Goal: Task Accomplishment & Management: Manage account settings

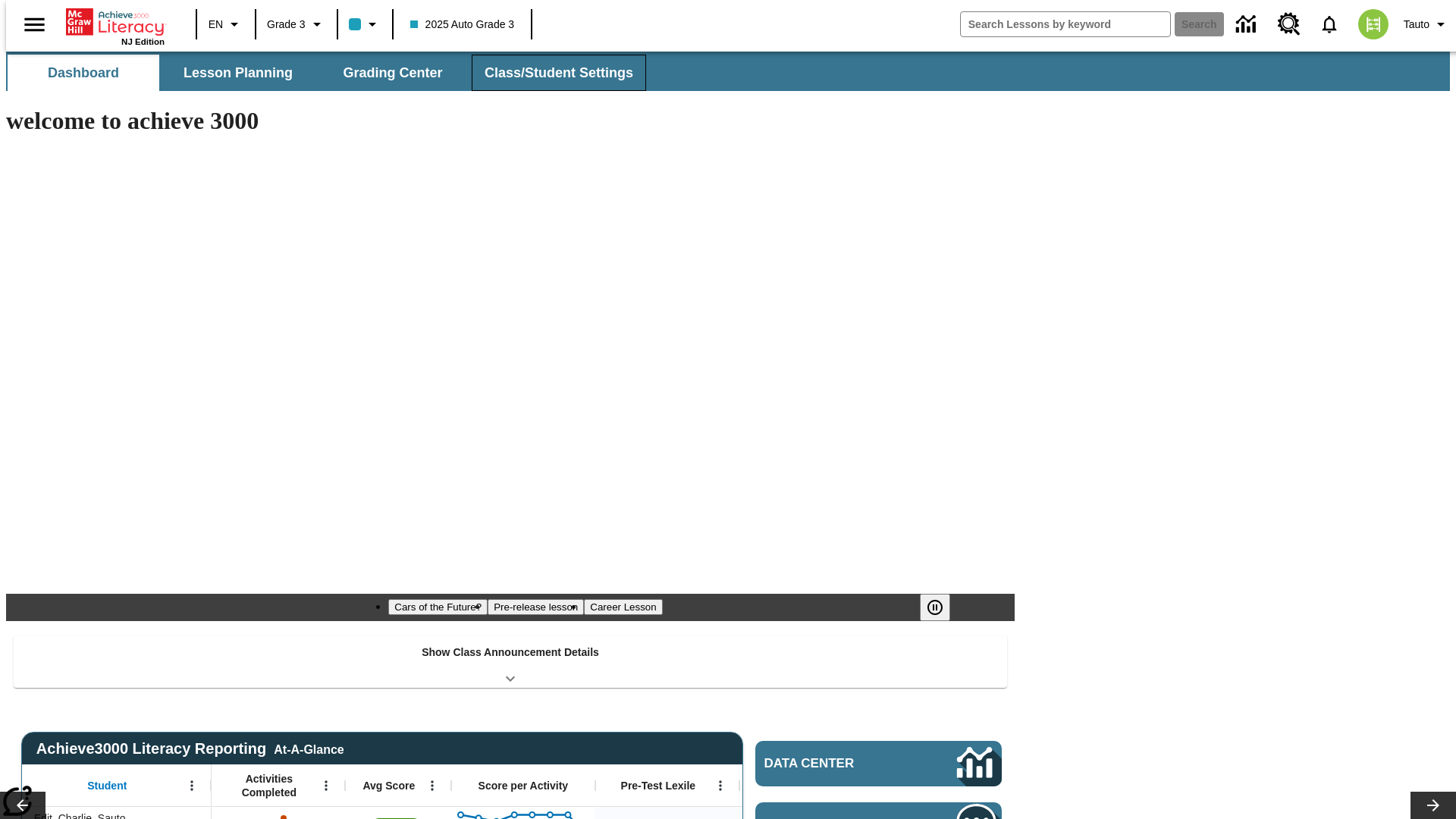
click at [551, 73] on button "Class/Student Settings" at bounding box center [559, 73] width 175 height 36
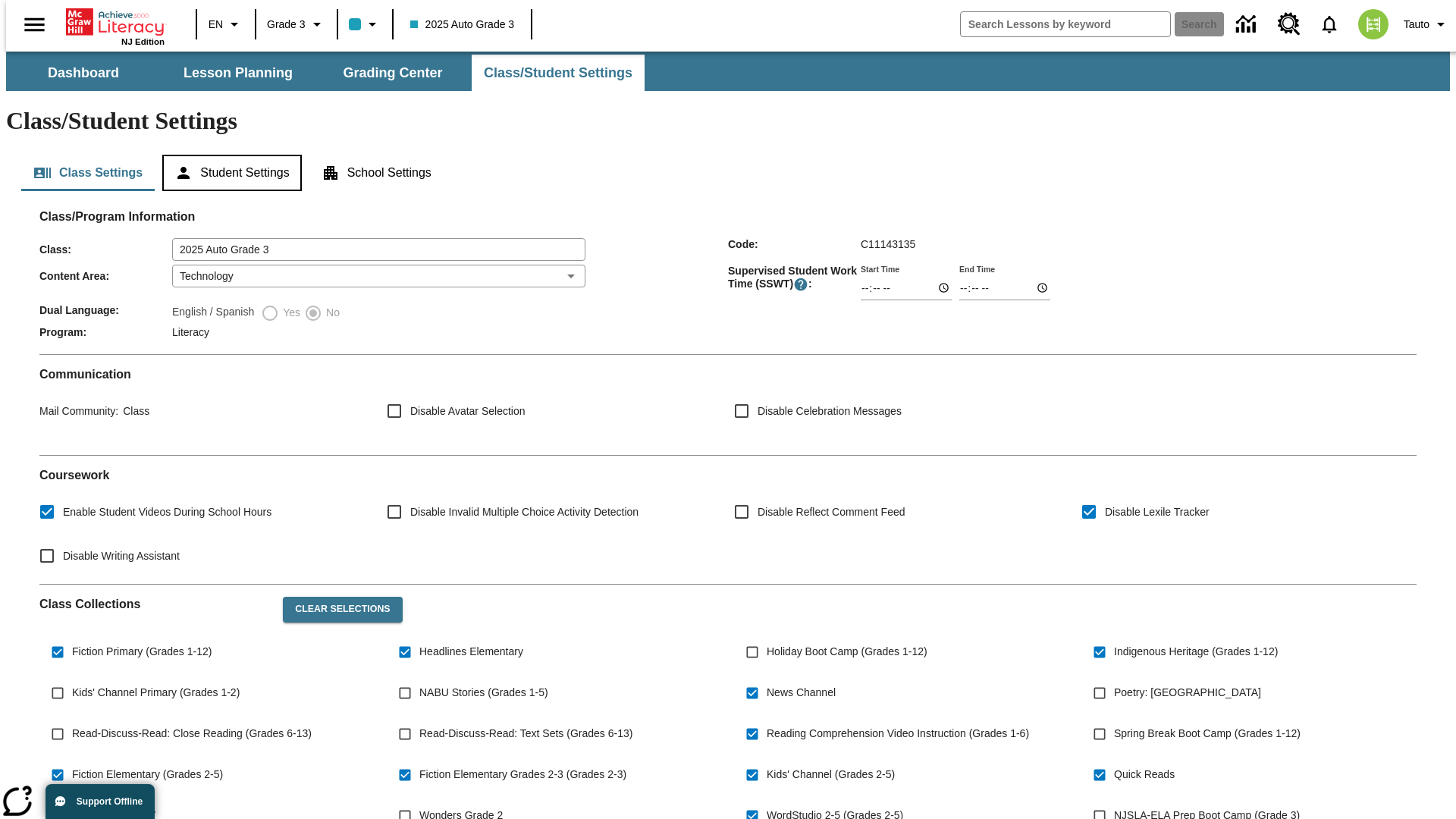
click at [228, 155] on button "Student Settings" at bounding box center [231, 173] width 138 height 36
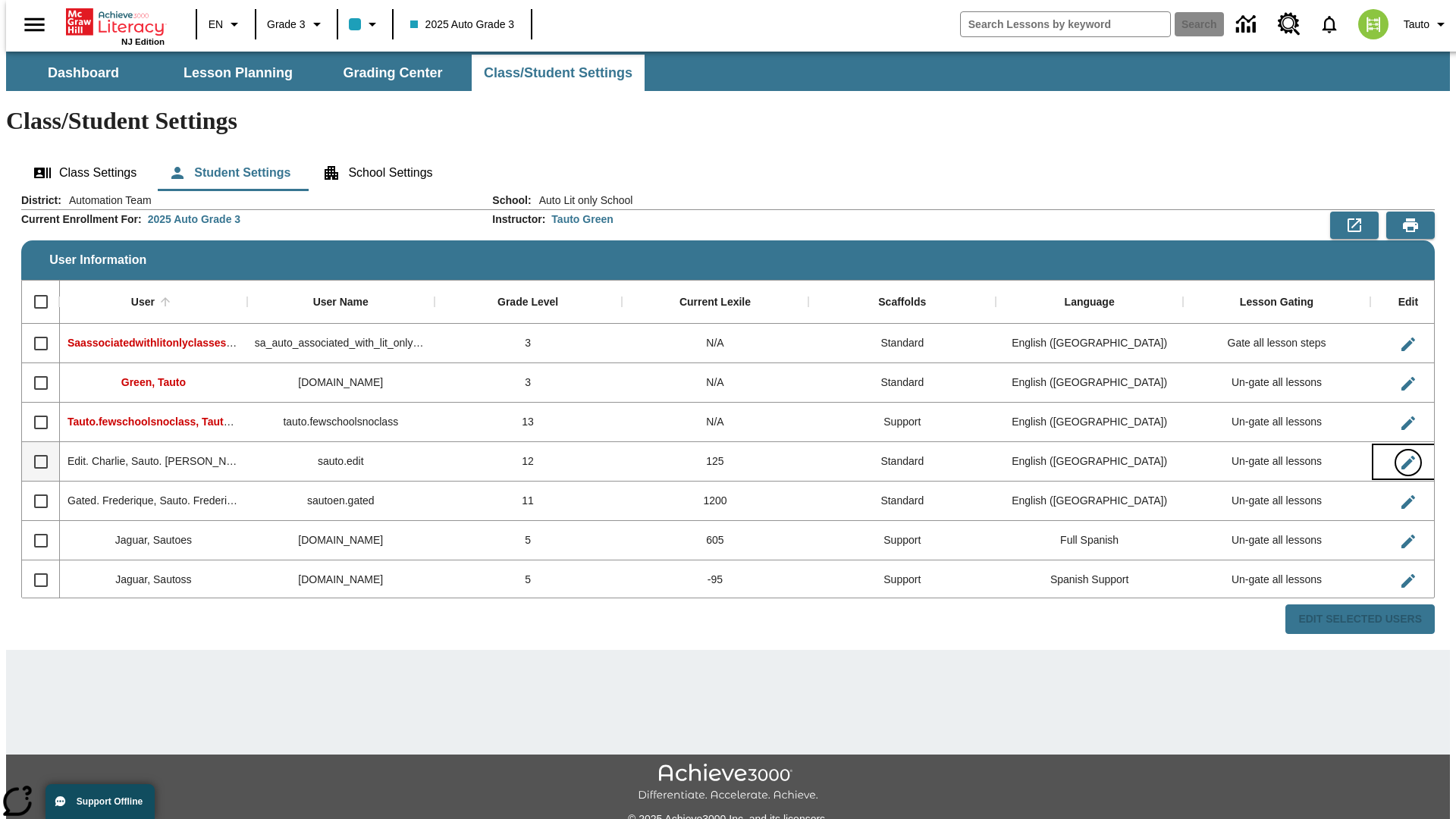
click at [1401, 456] on icon "Edit User" at bounding box center [1408, 462] width 14 height 14
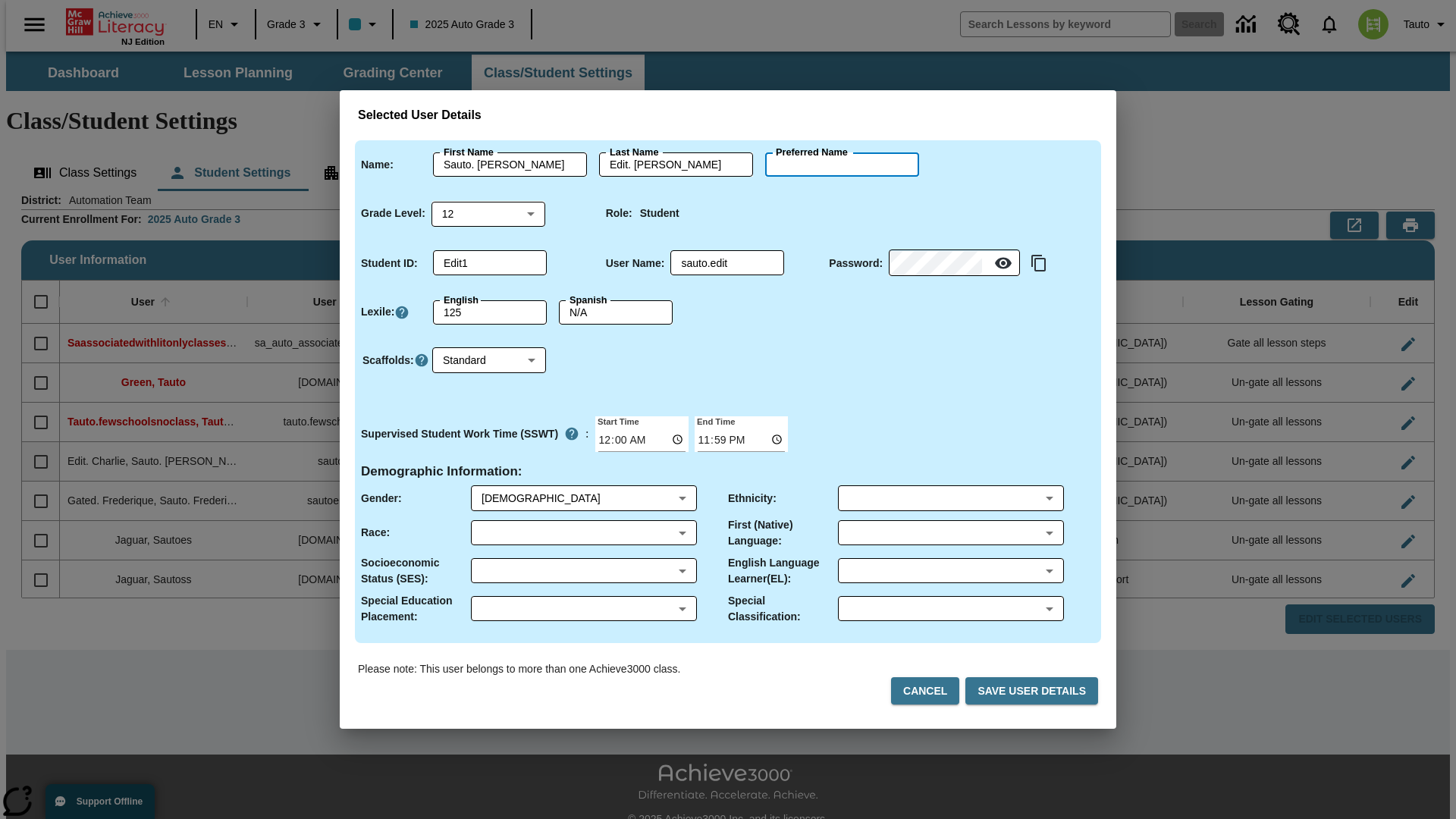
type input "[PERSON_NAME]"
click at [931, 691] on button "Cancel" at bounding box center [925, 691] width 68 height 28
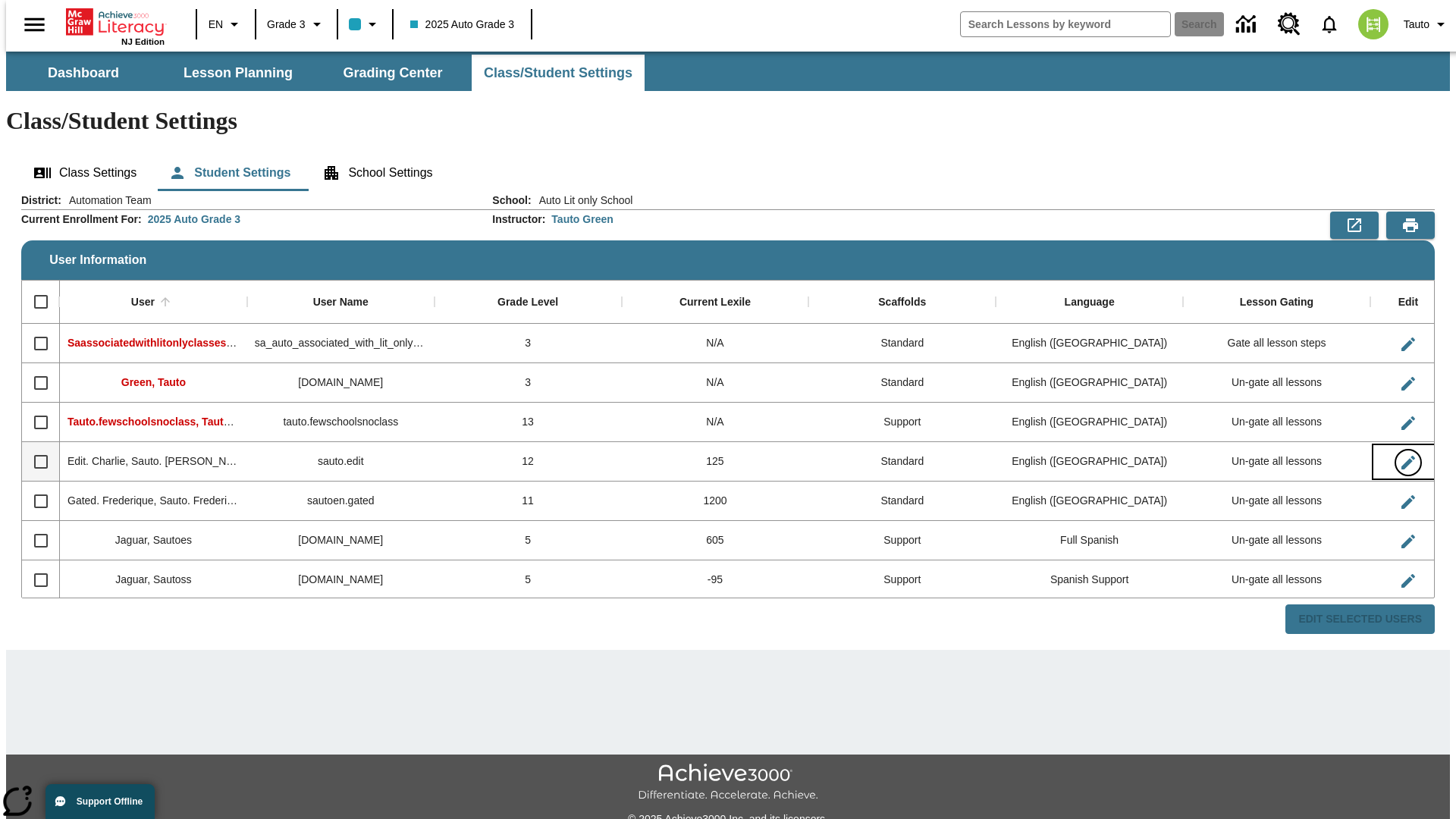
click at [1401, 456] on icon "Edit User" at bounding box center [1408, 462] width 14 height 14
